Goal: Information Seeking & Learning: Find specific fact

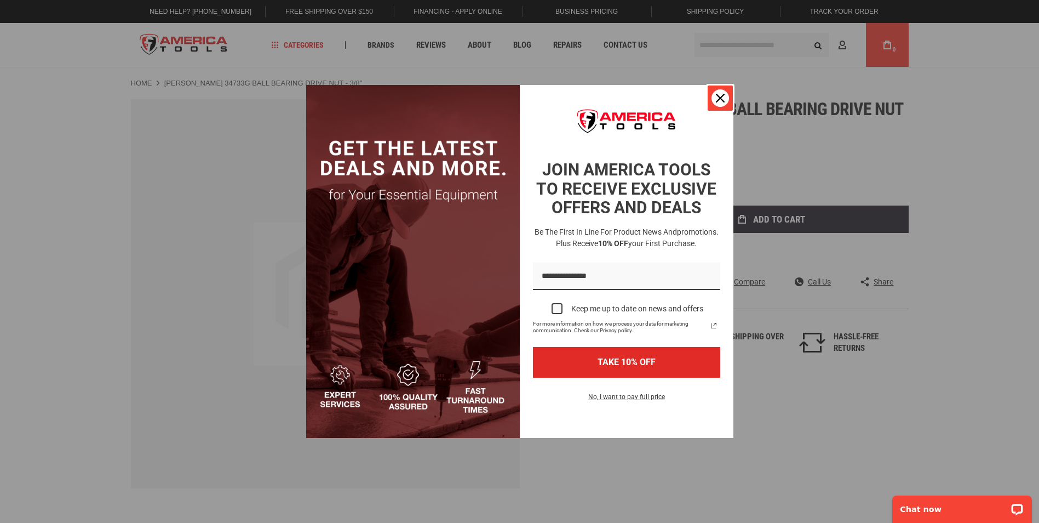
click at [718, 98] on icon "close icon" at bounding box center [720, 98] width 9 height 9
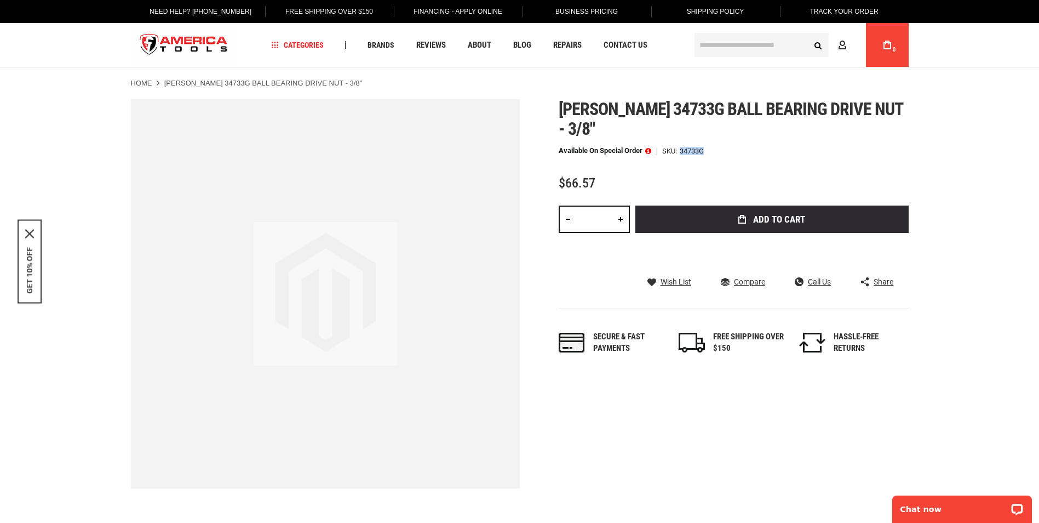
drag, startPoint x: 682, startPoint y: 131, endPoint x: 719, endPoint y: 131, distance: 36.7
click at [719, 147] on div "Available on Special Order SKU 34733G" at bounding box center [734, 151] width 350 height 8
copy div "34733G"
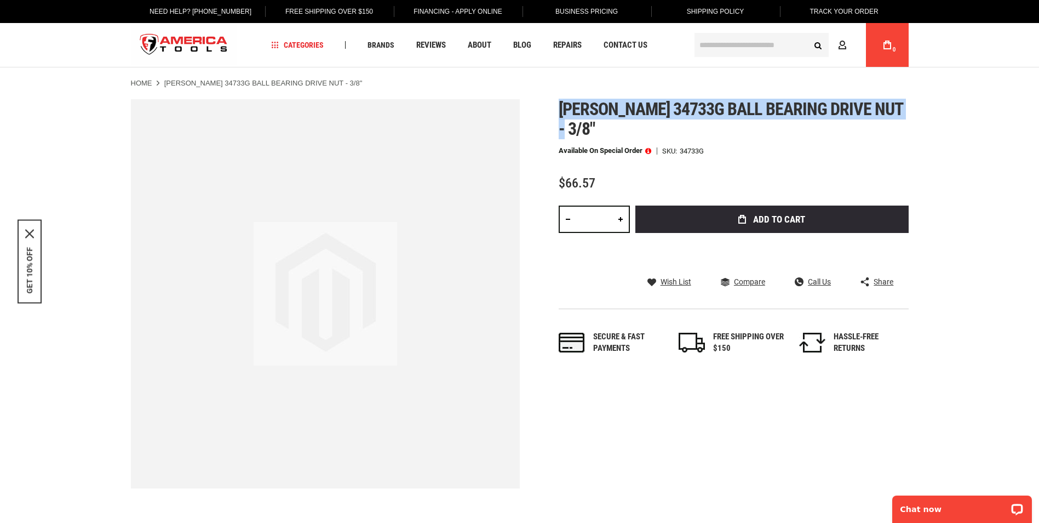
drag, startPoint x: 559, startPoint y: 111, endPoint x: 899, endPoint y: 94, distance: 340.6
copy span "Greenlee 34733g ball bearing drive nut - 3/8""
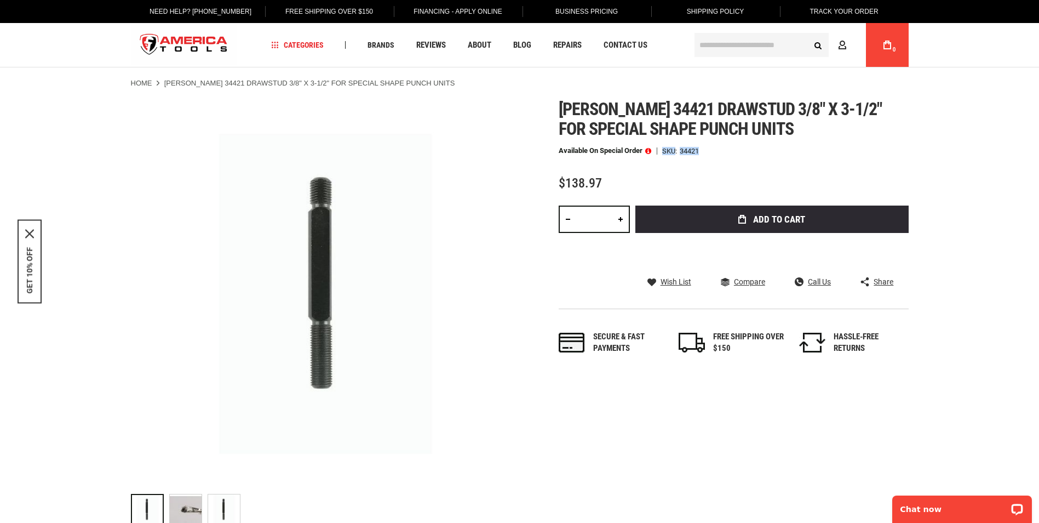
drag, startPoint x: 663, startPoint y: 151, endPoint x: 709, endPoint y: 146, distance: 46.2
click at [709, 146] on div "[PERSON_NAME] 34421 drawstud 3/8" x 3-1/2" for special shape punch units Availa…" at bounding box center [734, 237] width 350 height 277
copy div "SKU 34421"
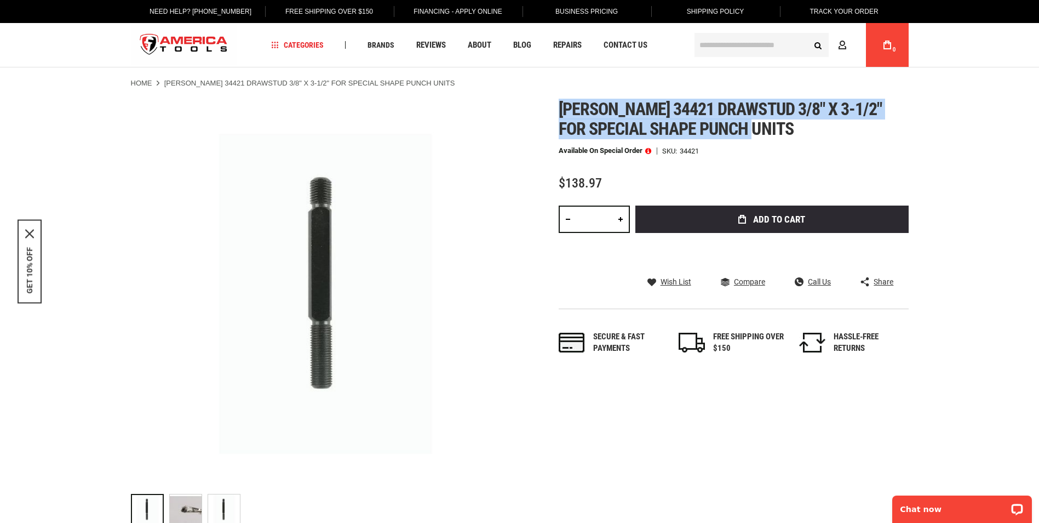
drag, startPoint x: 563, startPoint y: 103, endPoint x: 761, endPoint y: 135, distance: 200.4
click at [761, 135] on span "[PERSON_NAME] 34421 drawstud 3/8" x 3-1/2" for special shape punch units" at bounding box center [721, 119] width 324 height 41
copy span "[PERSON_NAME] 34421 drawstud 3/8" x 3-1/2" for special shape punch units"
